Goal: Transaction & Acquisition: Purchase product/service

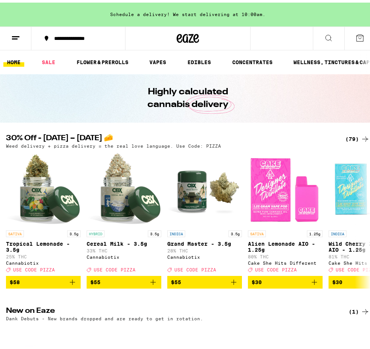
click at [349, 141] on div "(79)" at bounding box center [357, 136] width 24 height 9
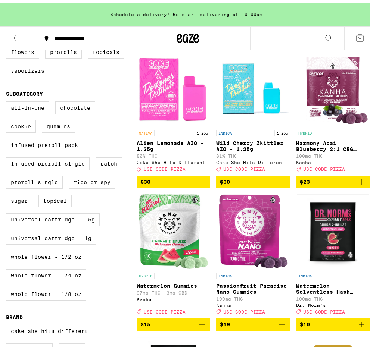
scroll to position [244, 0]
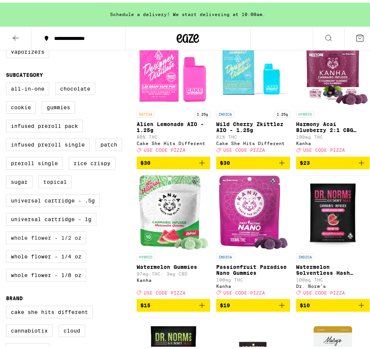
click at [65, 242] on label "Whole Flower - 1/2 oz" at bounding box center [46, 235] width 80 height 13
click at [8, 81] on input "Whole Flower - 1/2 oz" at bounding box center [7, 81] width 0 height 0
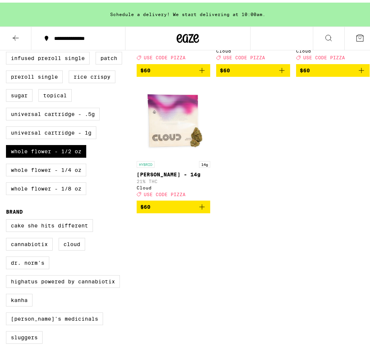
scroll to position [408, 0]
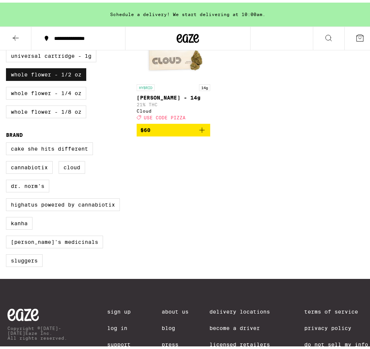
click at [54, 78] on label "Whole Flower - 1/2 oz" at bounding box center [46, 72] width 80 height 13
checkbox input "false"
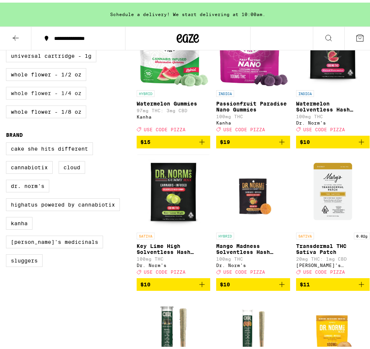
click at [56, 97] on label "Whole Flower - 1/4 oz" at bounding box center [46, 90] width 80 height 13
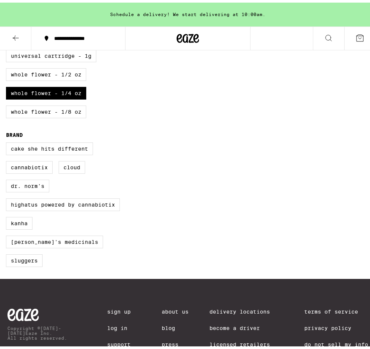
scroll to position [263, 0]
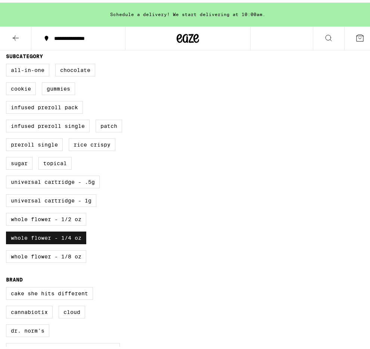
click at [33, 242] on label "Whole Flower - 1/4 oz" at bounding box center [46, 235] width 80 height 13
click at [8, 63] on input "Whole Flower - 1/4 oz" at bounding box center [7, 62] width 0 height 0
checkbox input "false"
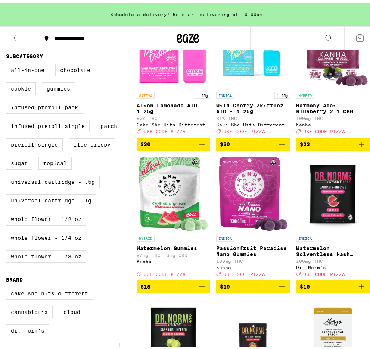
click at [40, 261] on label "Whole Flower - 1/8 oz" at bounding box center [46, 254] width 80 height 13
click at [8, 63] on input "Whole Flower - 1/8 oz" at bounding box center [7, 62] width 0 height 0
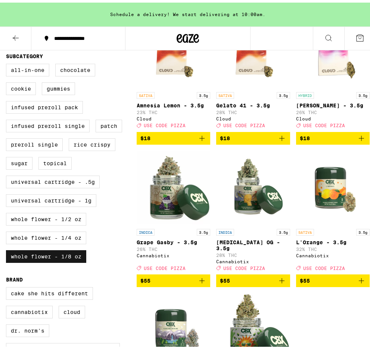
click at [40, 261] on label "Whole Flower - 1/8 oz" at bounding box center [46, 254] width 80 height 13
click at [8, 63] on input "Whole Flower - 1/8 oz" at bounding box center [7, 62] width 0 height 0
checkbox input "false"
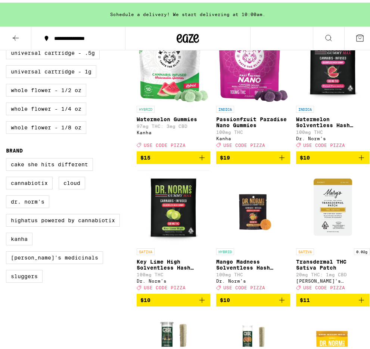
scroll to position [469, 0]
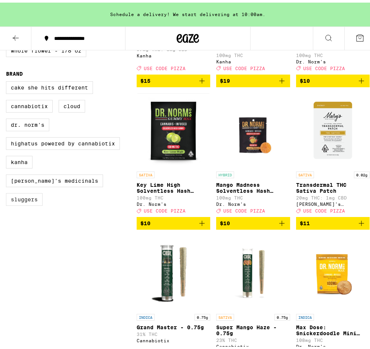
click at [18, 207] on div "Cake She Hits Different Cannabiotix Cloud Dr. Norm's Highatus Powered by Cannab…" at bounding box center [71, 144] width 131 height 131
click at [23, 203] on label "Sluggers" at bounding box center [24, 197] width 37 height 13
click at [8, 80] on input "Sluggers" at bounding box center [7, 80] width 0 height 0
checkbox input "true"
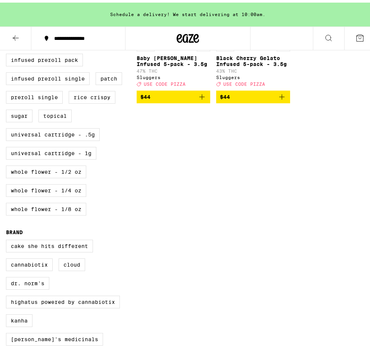
scroll to position [374, 0]
